Goal: Transaction & Acquisition: Purchase product/service

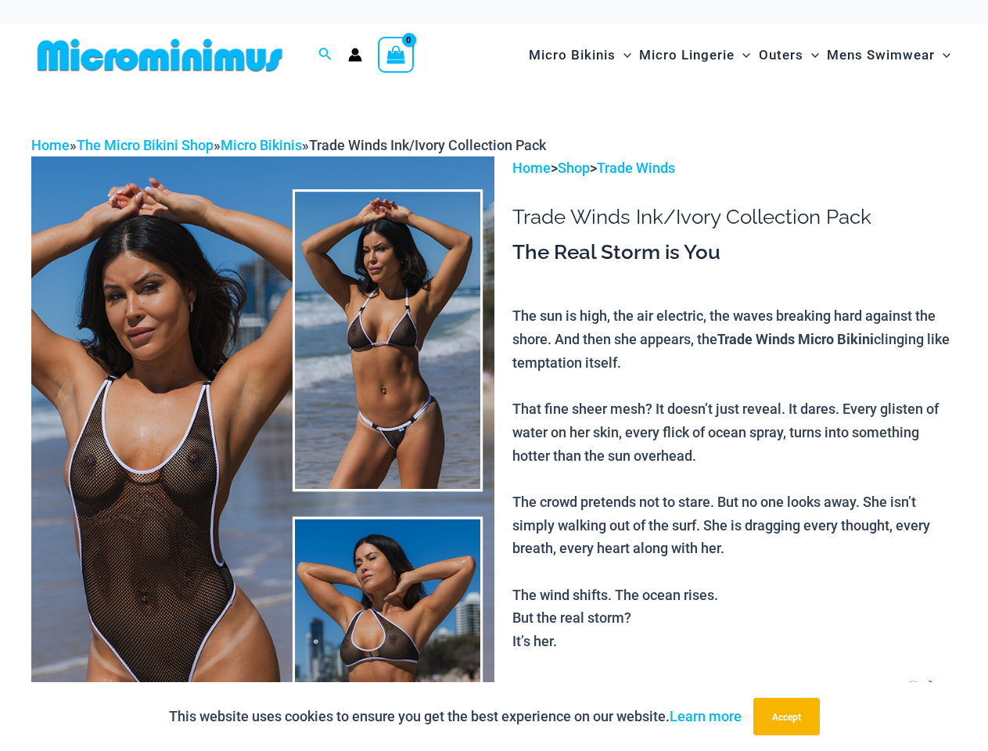
click at [494, 376] on img at bounding box center [262, 503] width 463 height 694
click at [326, 55] on div at bounding box center [494, 375] width 988 height 751
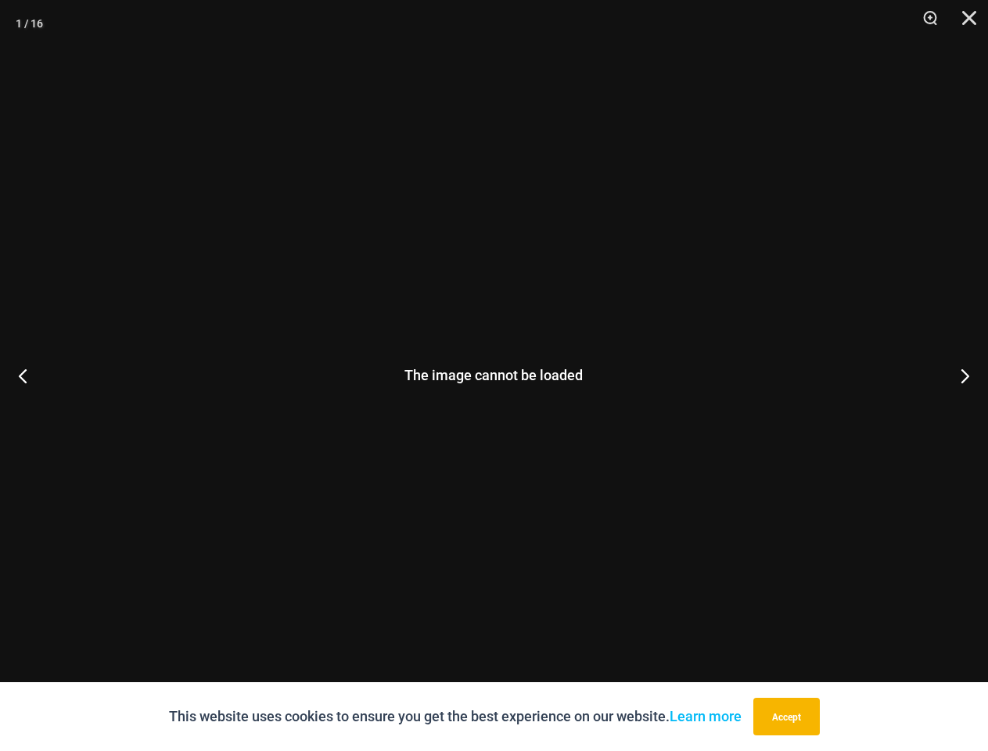
click at [263, 454] on div "The image cannot be loaded" at bounding box center [494, 375] width 988 height 751
click at [790, 717] on button "Accept" at bounding box center [787, 717] width 67 height 38
